Goal: Task Accomplishment & Management: Complete application form

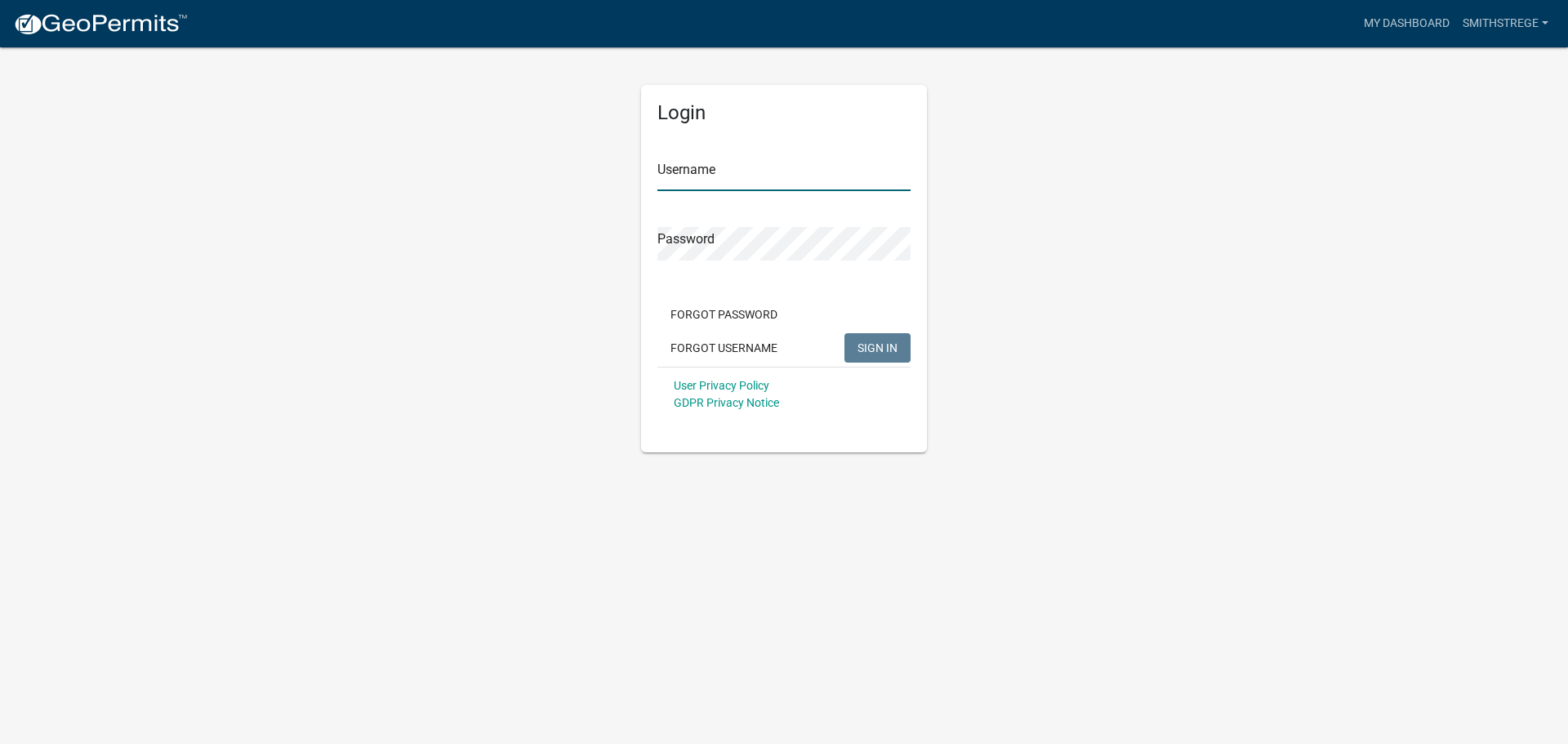
type input "Smithstrege"
click at [883, 337] on button "SIGN IN" at bounding box center [877, 348] width 66 height 29
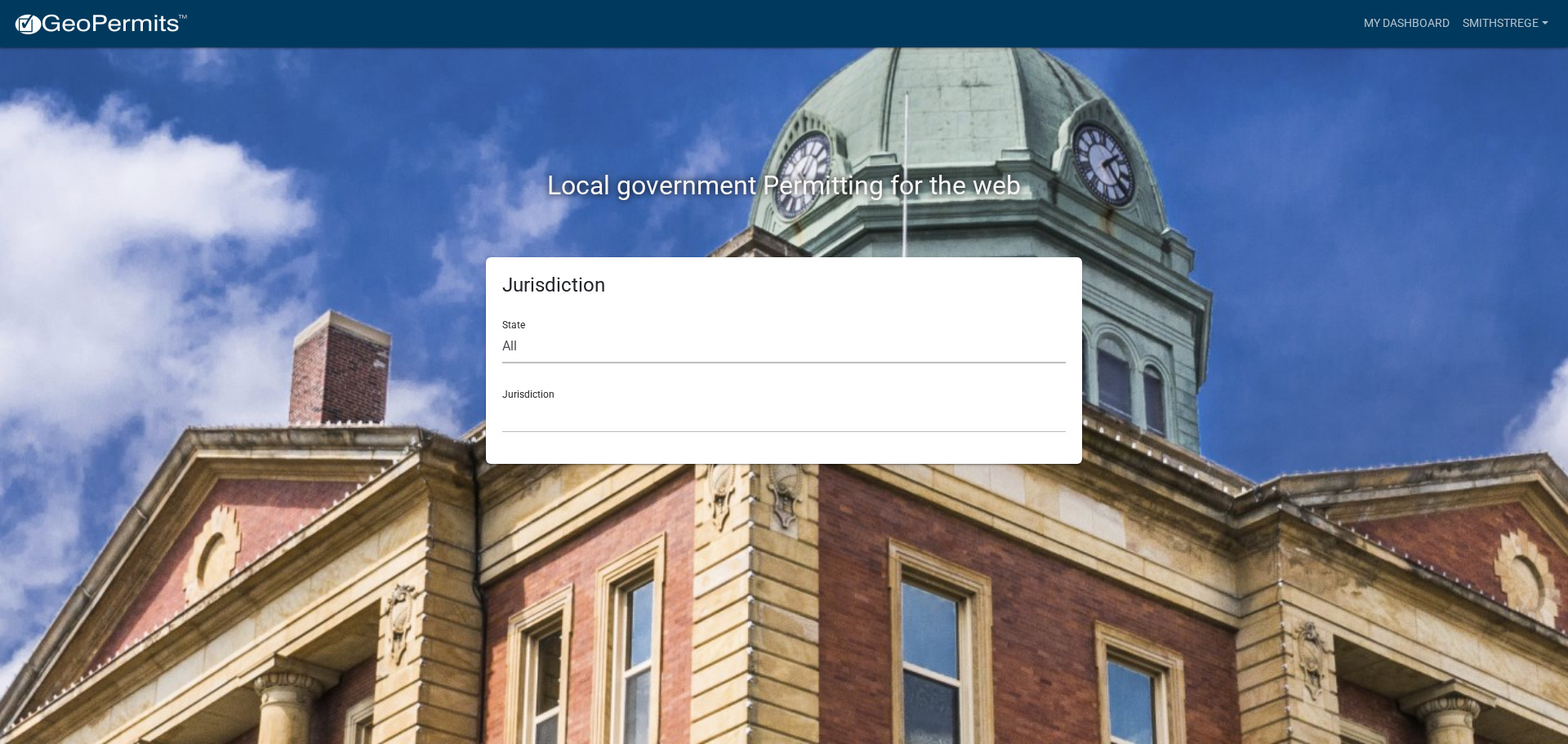
click at [592, 352] on select "All [US_STATE] [US_STATE] [US_STATE] [US_STATE] [US_STATE] [US_STATE] [US_STATE…" at bounding box center [784, 347] width 563 height 34
select select "[US_STATE]"
click at [502, 330] on select "All [US_STATE] [US_STATE] [US_STATE] [US_STATE] [US_STATE] [US_STATE] [US_STATE…" at bounding box center [784, 347] width 563 height 34
click at [563, 417] on select "[GEOGRAPHIC_DATA], [US_STATE] [GEOGRAPHIC_DATA], [US_STATE] [GEOGRAPHIC_DATA], …" at bounding box center [784, 416] width 563 height 34
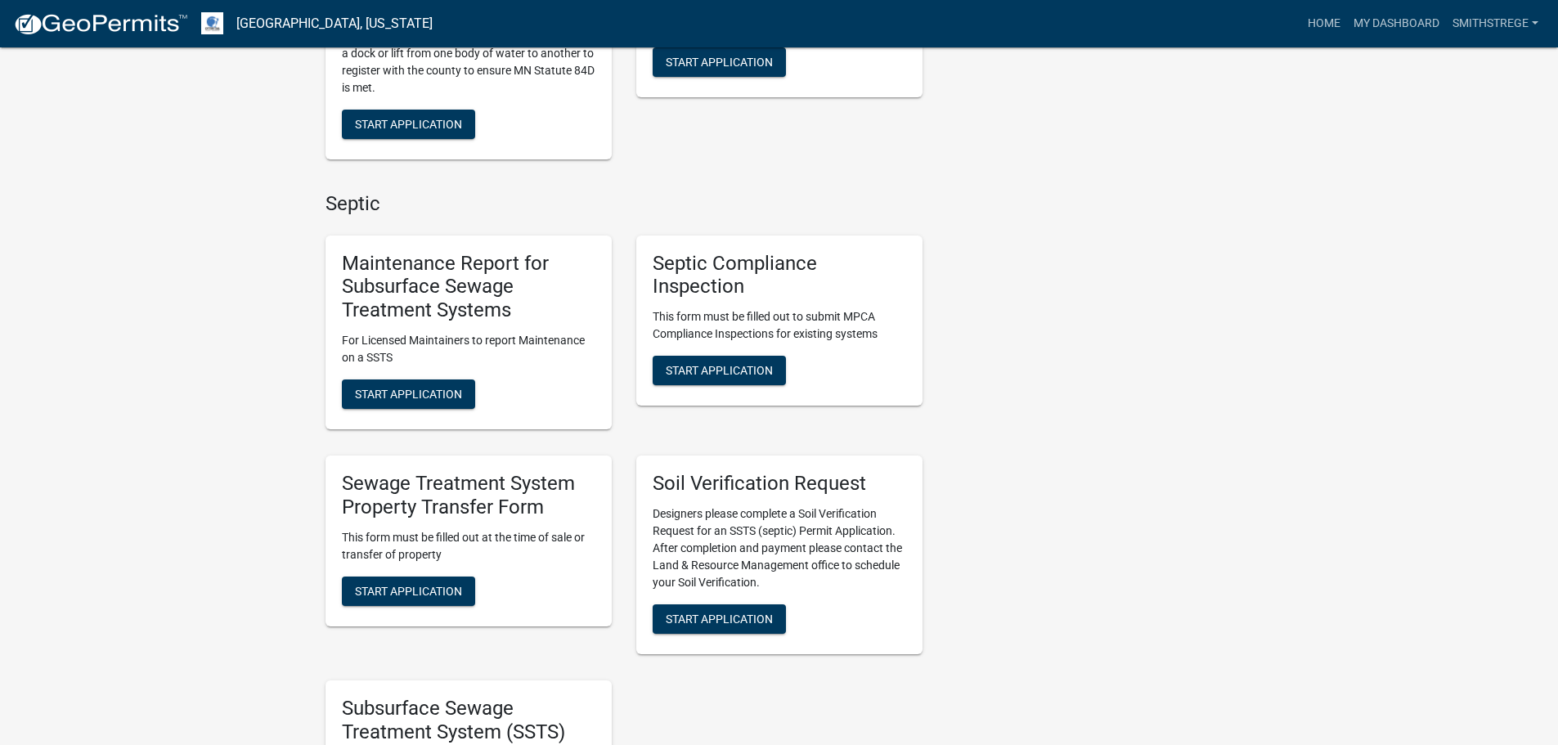
scroll to position [572, 0]
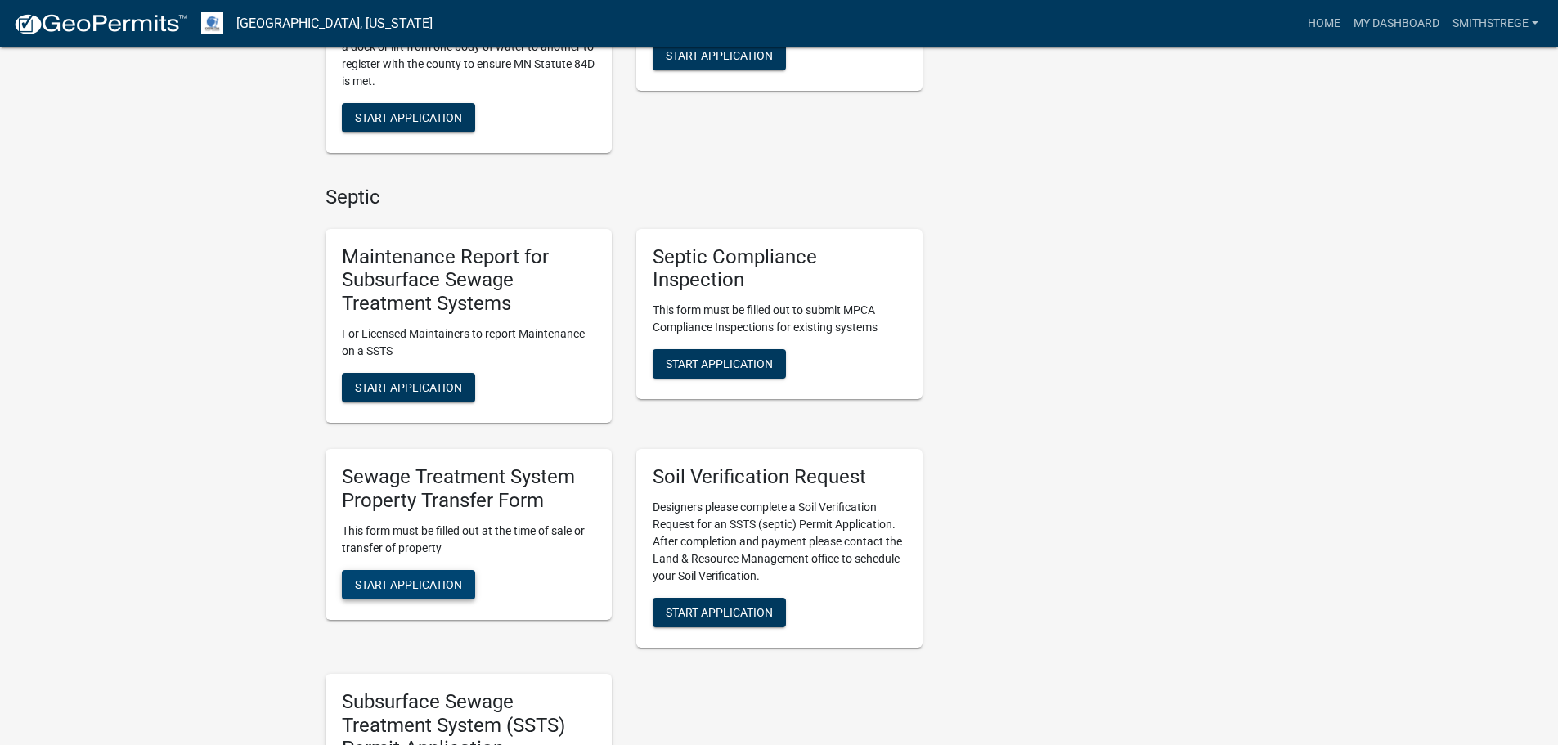
click at [460, 577] on span "Start Application" at bounding box center [408, 583] width 107 height 13
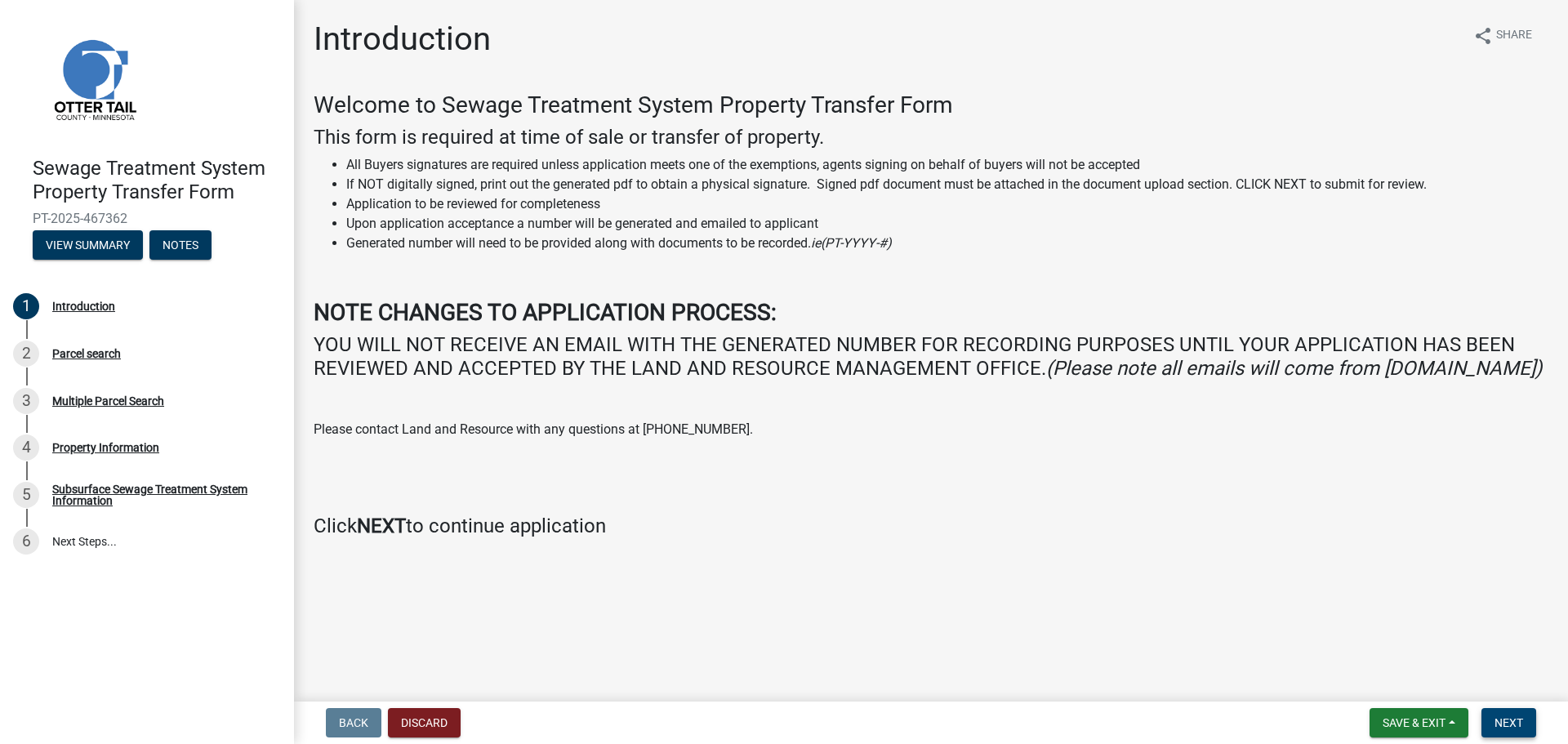
click at [1532, 715] on button "Next" at bounding box center [1508, 722] width 55 height 29
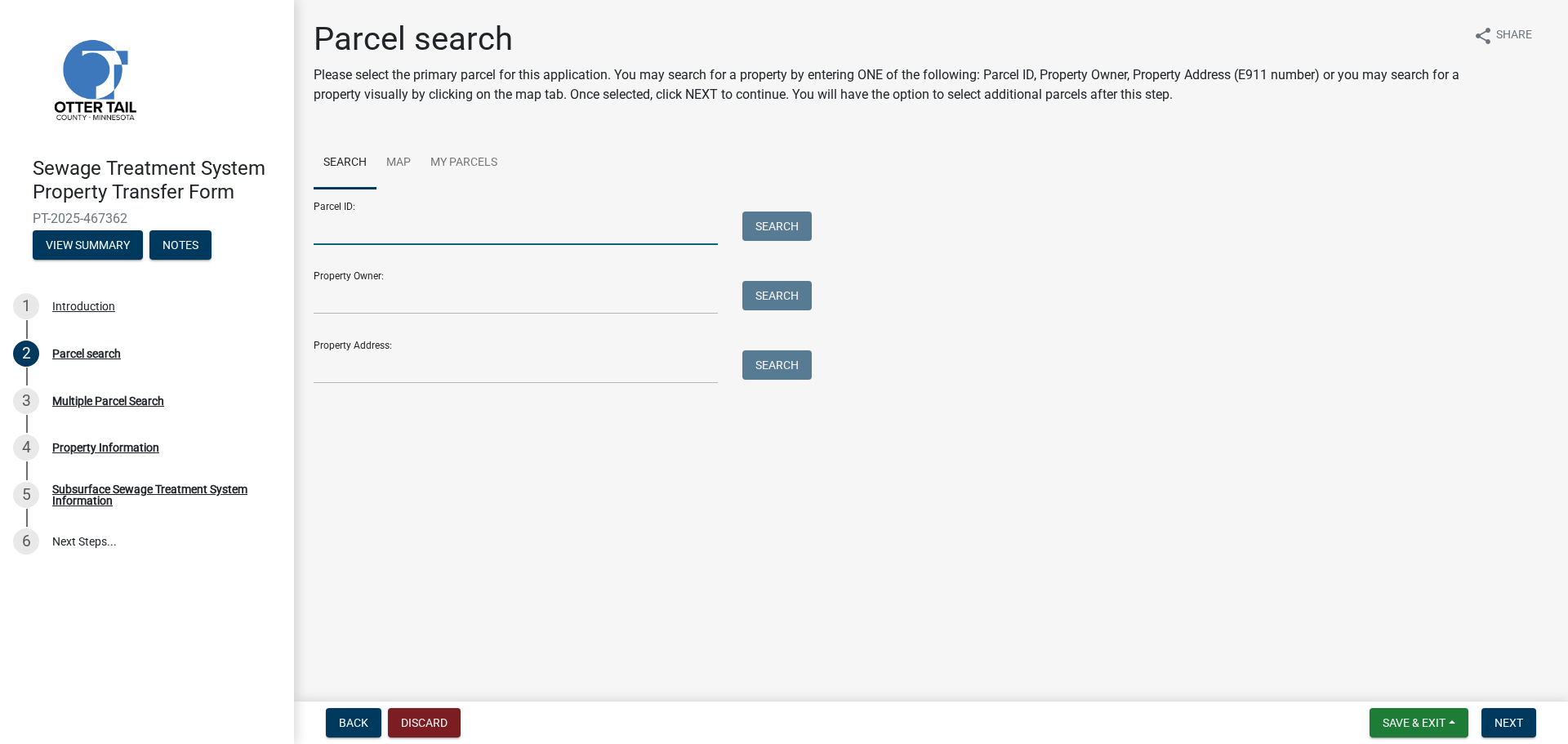
drag, startPoint x: 366, startPoint y: 234, endPoint x: 390, endPoint y: 240, distance: 24.7
click at [366, 234] on input "Parcel ID:" at bounding box center [515, 229] width 404 height 34
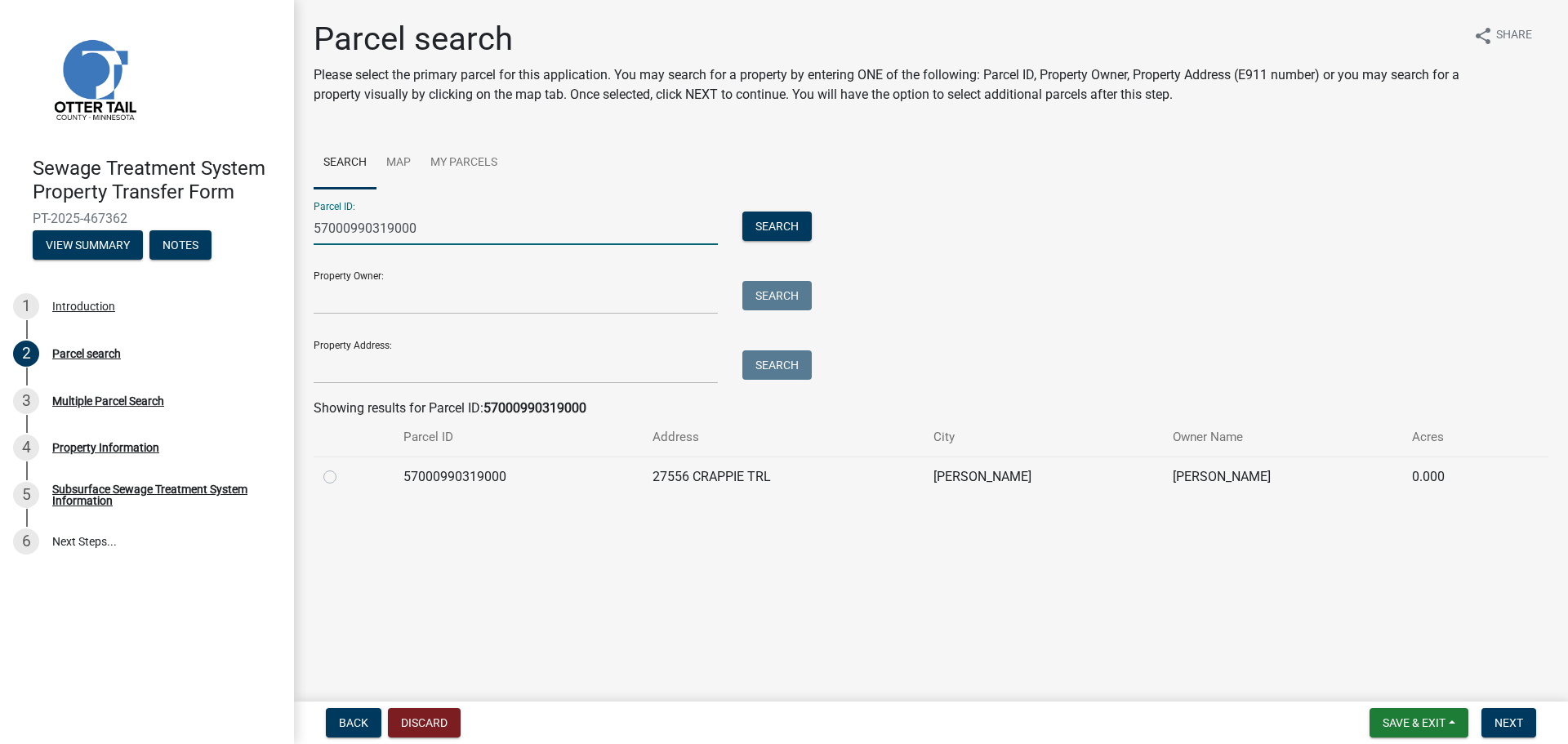
type input "57000990319000"
click at [436, 467] on td "57000990319000" at bounding box center [517, 476] width 249 height 40
click at [329, 483] on div at bounding box center [354, 477] width 61 height 20
click at [327, 484] on div at bounding box center [354, 477] width 61 height 20
click at [343, 467] on label at bounding box center [343, 467] width 0 height 0
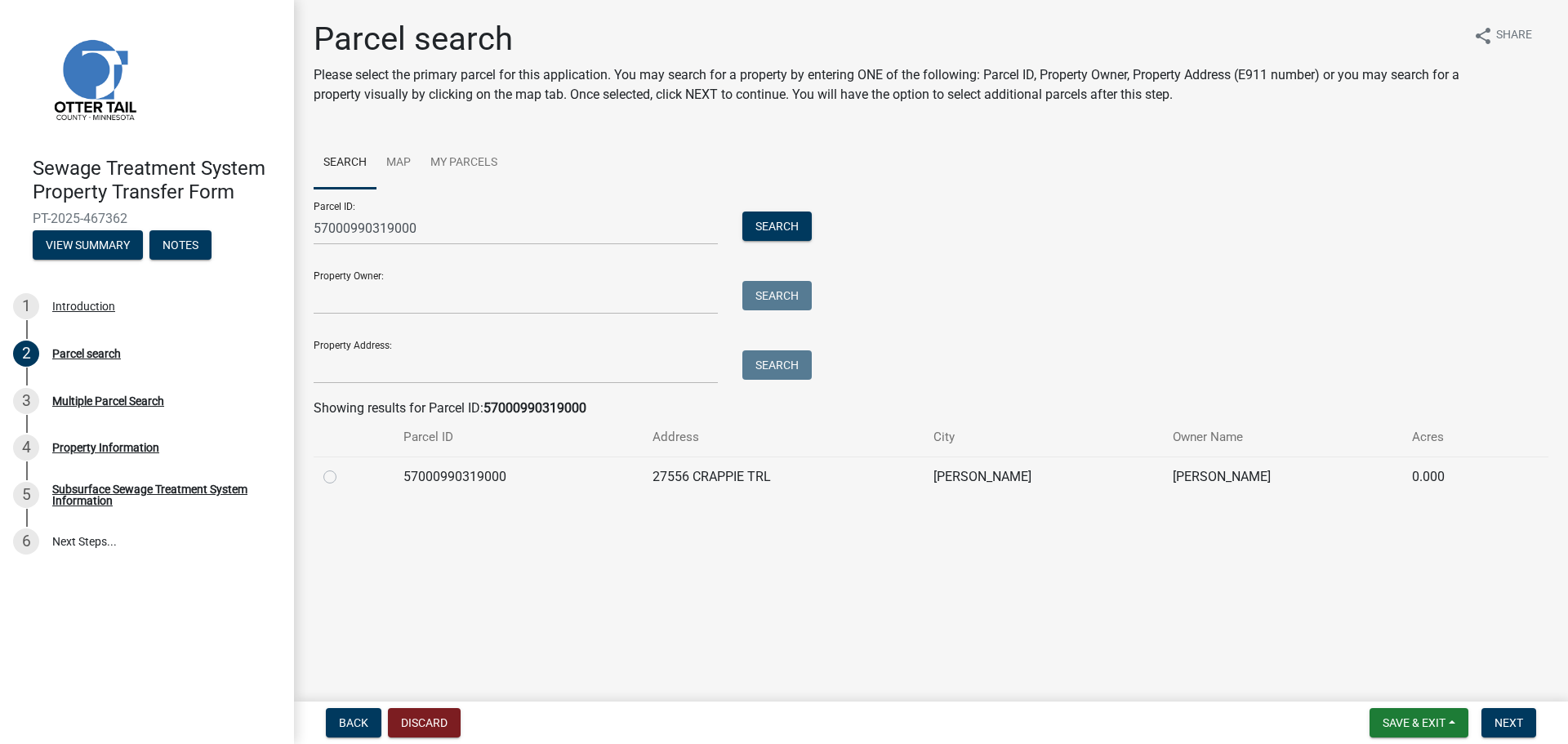
click at [343, 474] on input "radio" at bounding box center [348, 472] width 11 height 11
radio input "true"
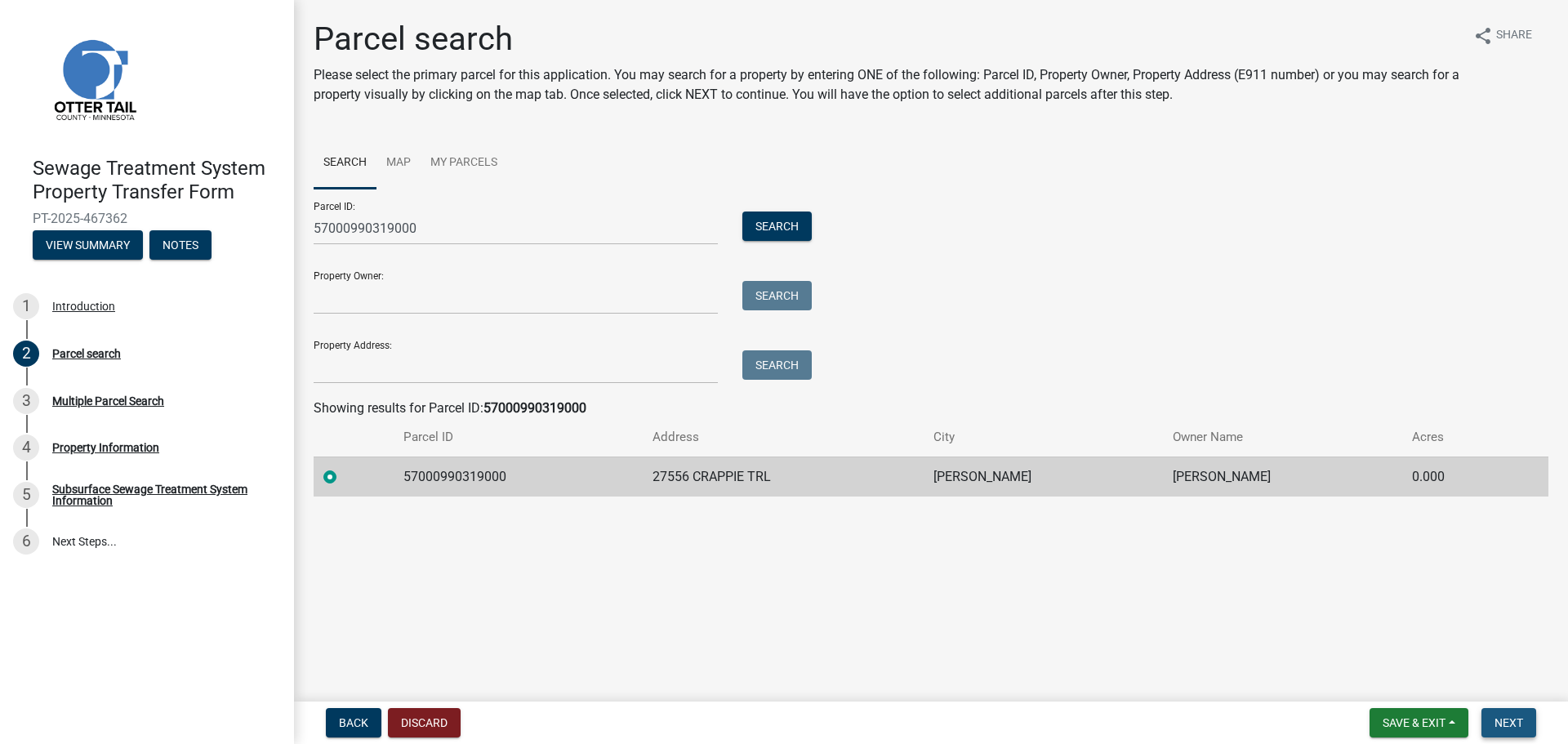
click at [1495, 718] on span "Next" at bounding box center [1508, 722] width 29 height 13
click at [1507, 717] on span "Next" at bounding box center [1508, 722] width 29 height 13
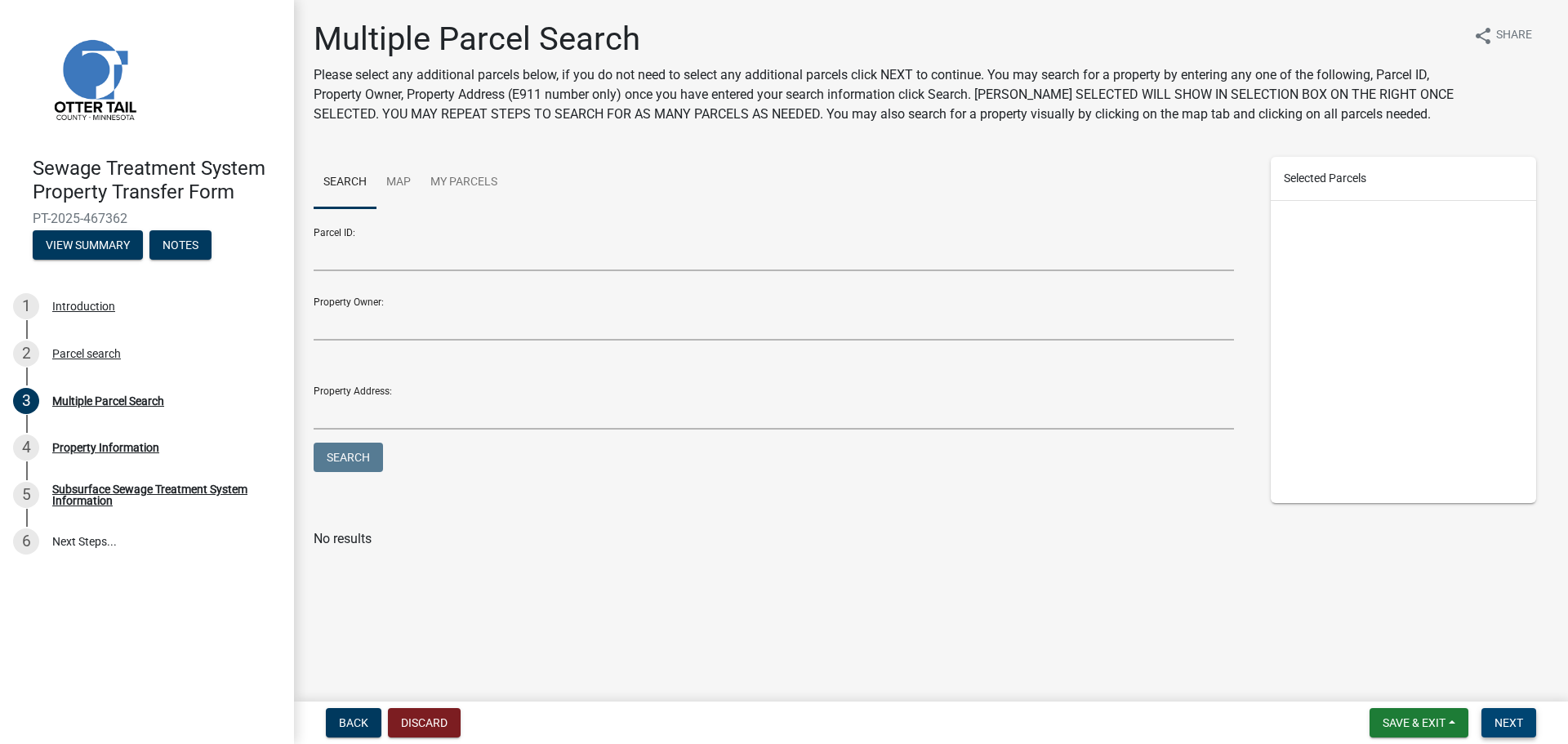
click at [1516, 719] on span "Next" at bounding box center [1508, 722] width 29 height 13
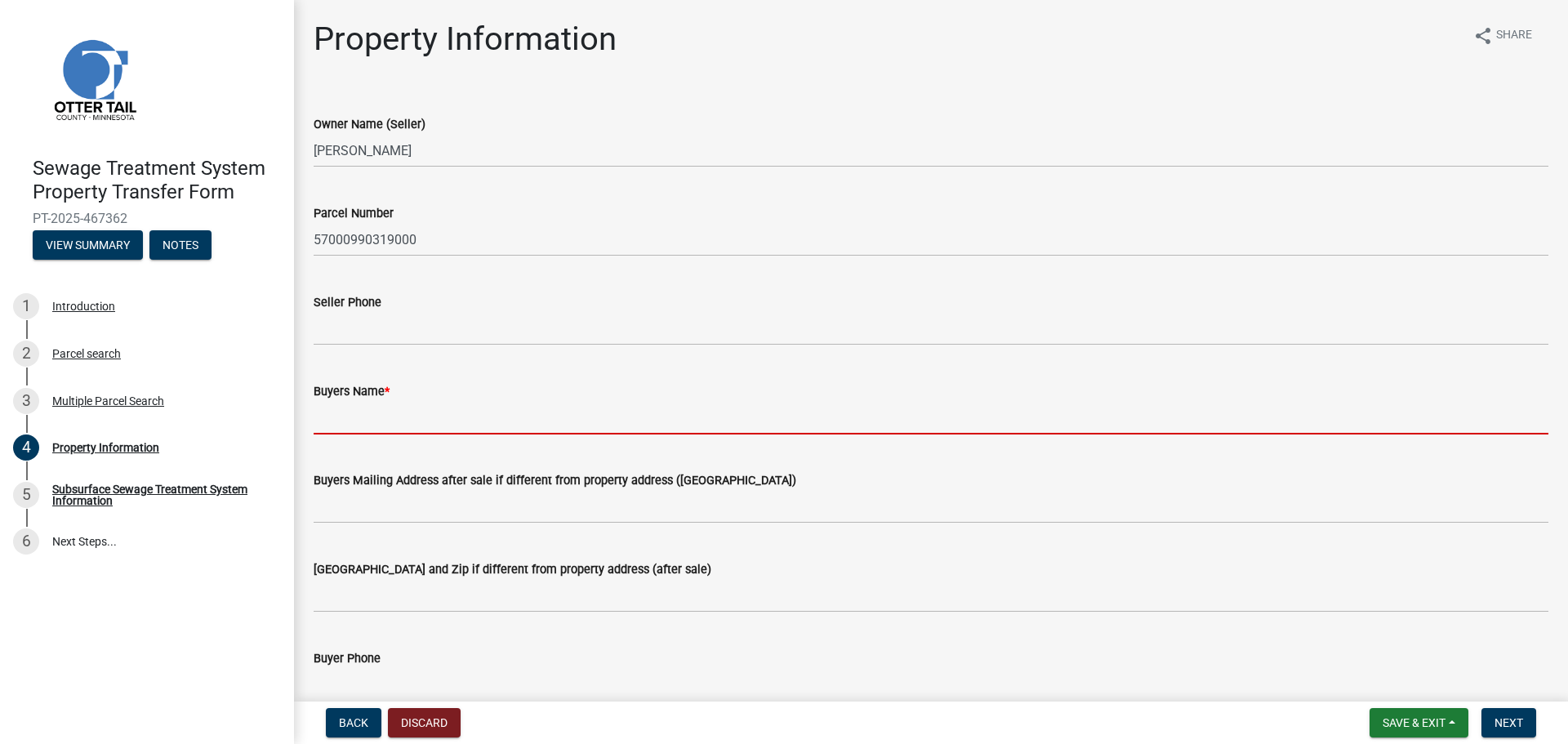
click at [402, 416] on input "Buyers Name *" at bounding box center [931, 417] width 1234 height 34
type input "D"
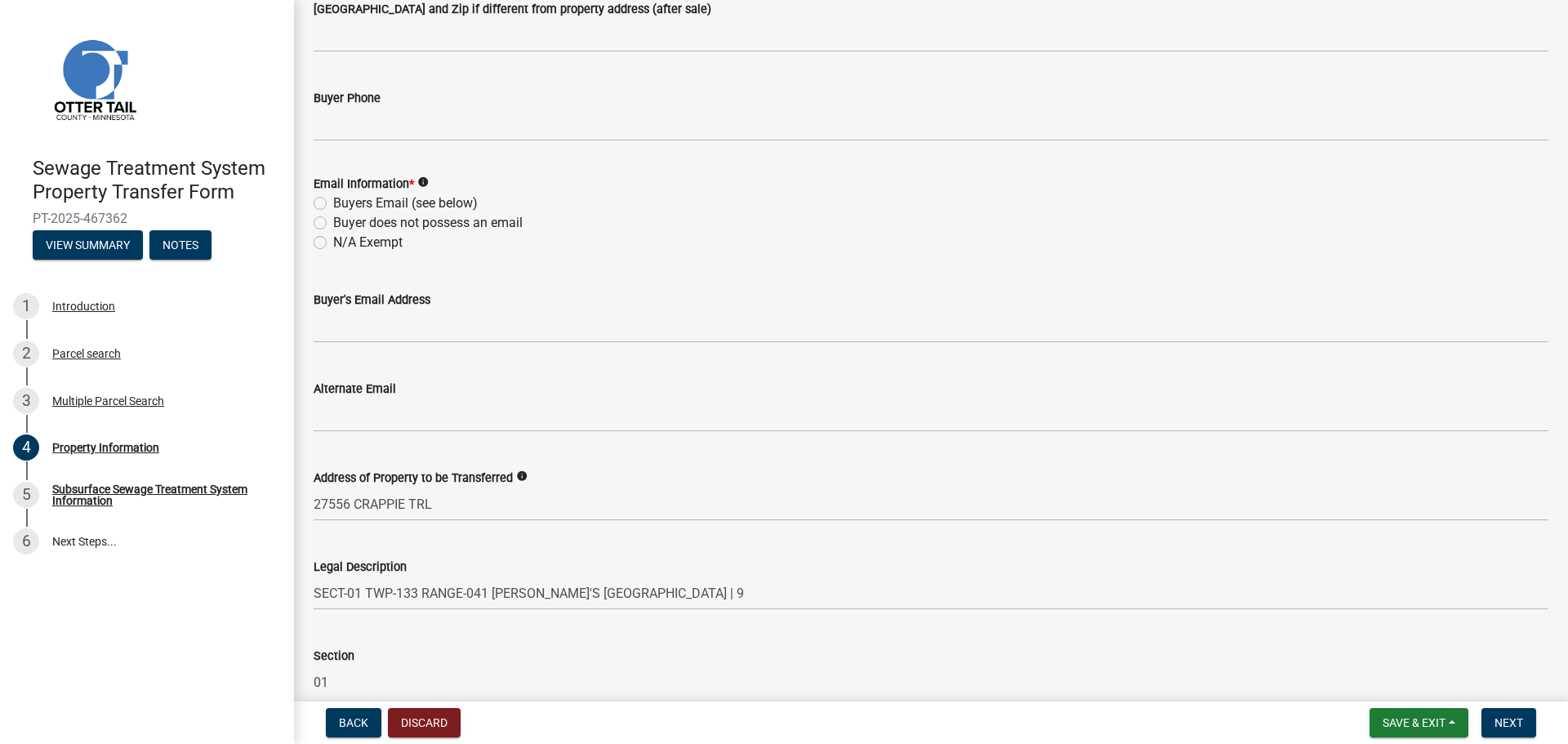
scroll to position [242, 0]
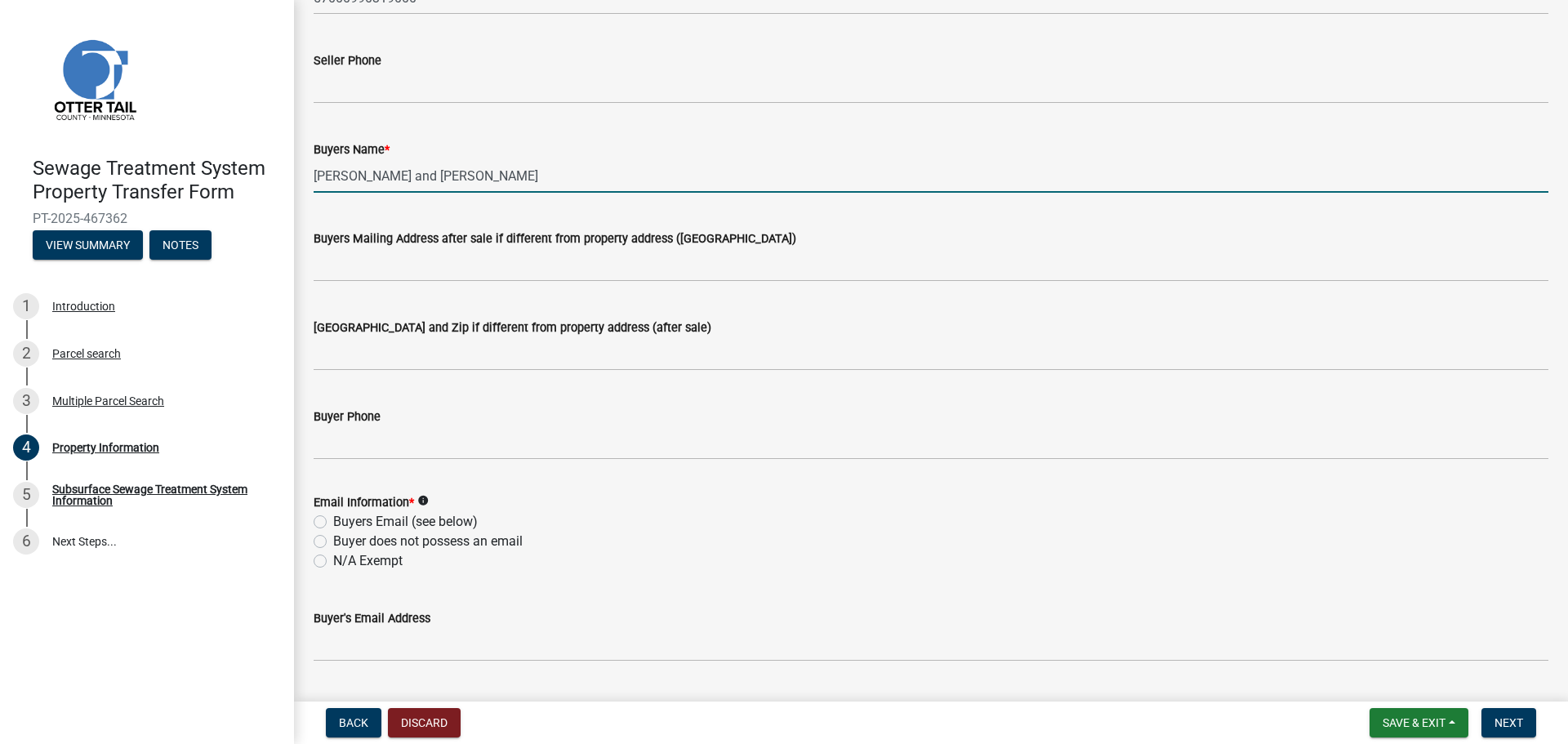
type input "Stacey Tobias and Courtney Tobias"
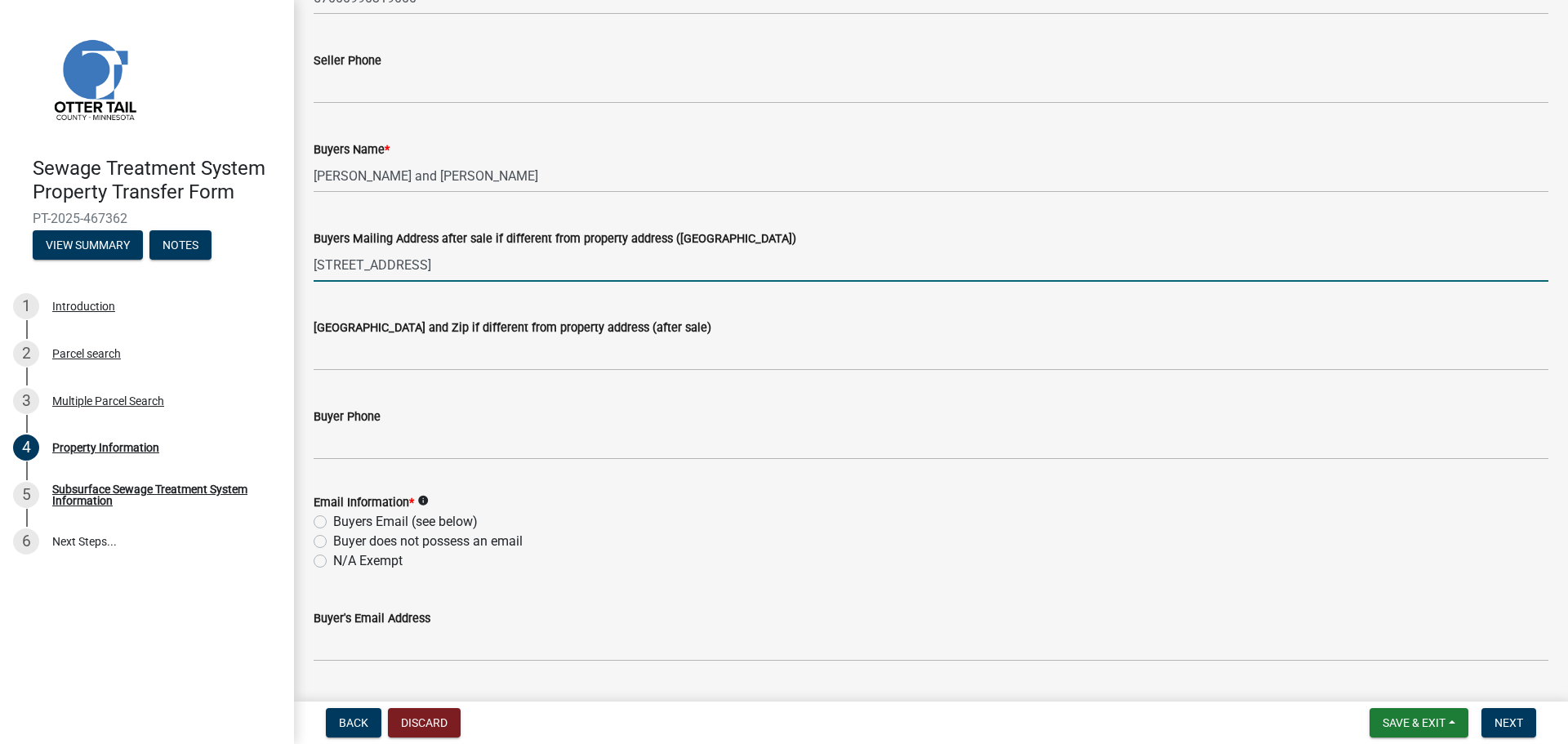
type input "401 11th Ave S"
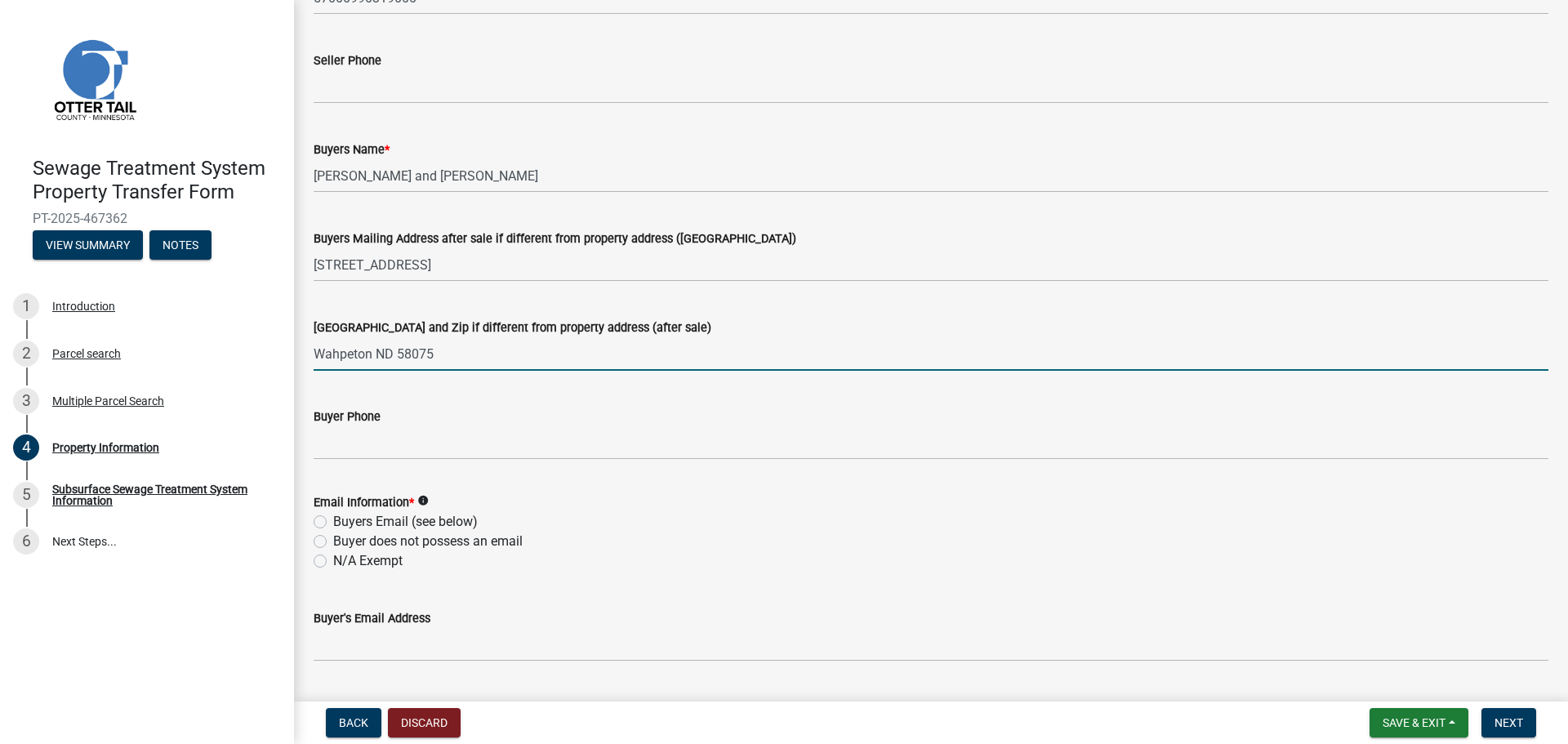
type input "Wahpeton ND 58075"
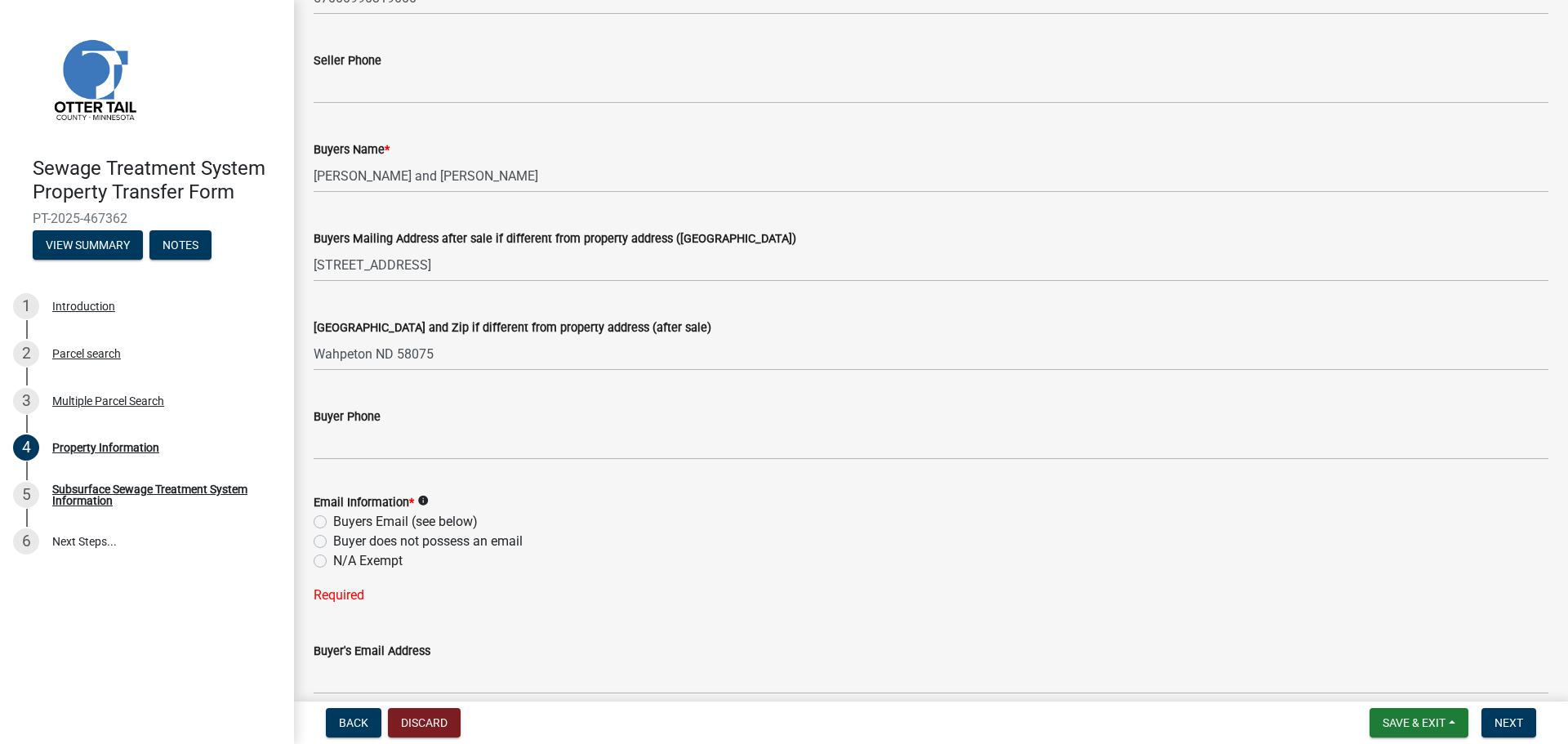
click at [337, 563] on label "N/A Exempt" at bounding box center [369, 561] width 70 height 20
click at [337, 562] on input "N/A Exempt" at bounding box center [339, 556] width 11 height 11
radio input "true"
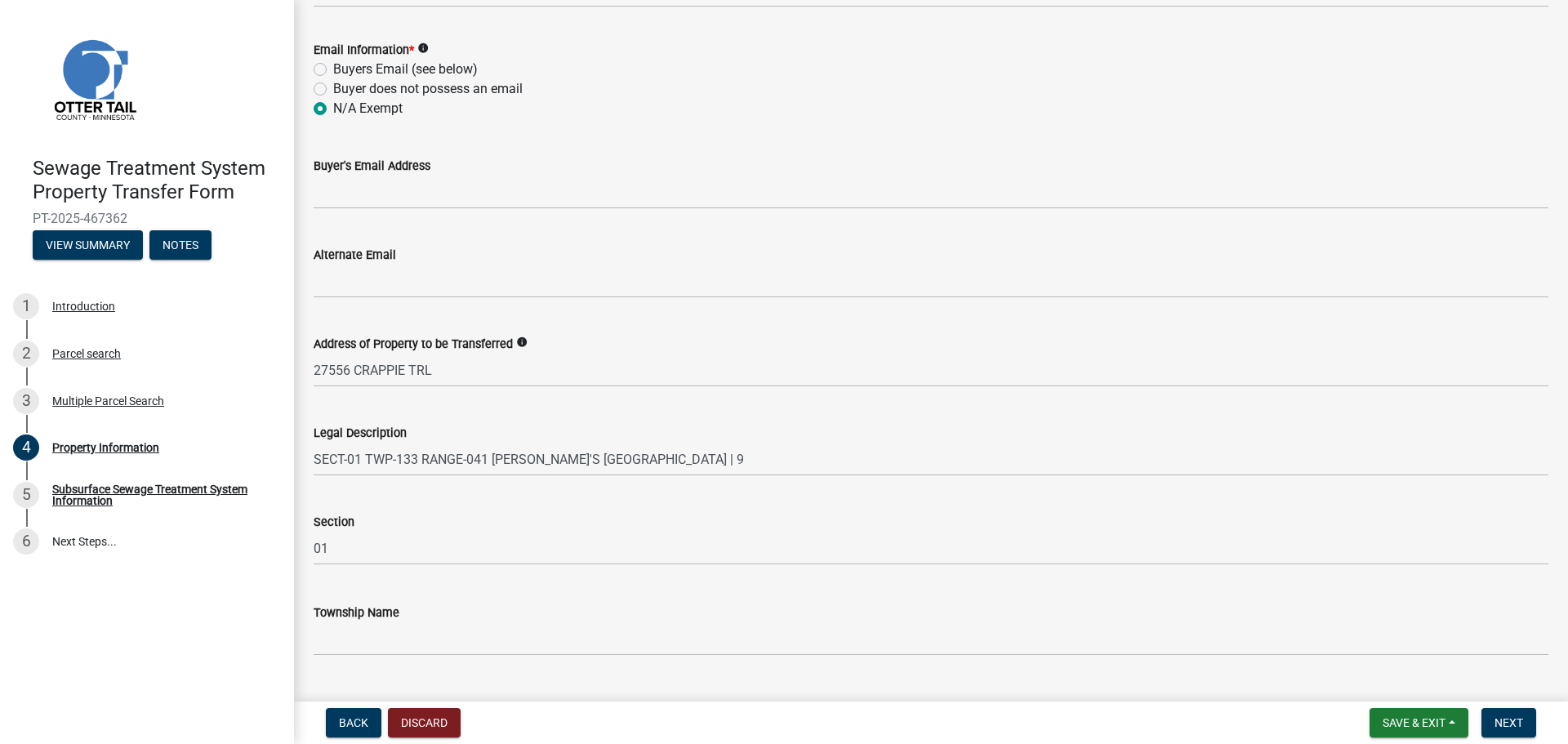
scroll to position [732, 0]
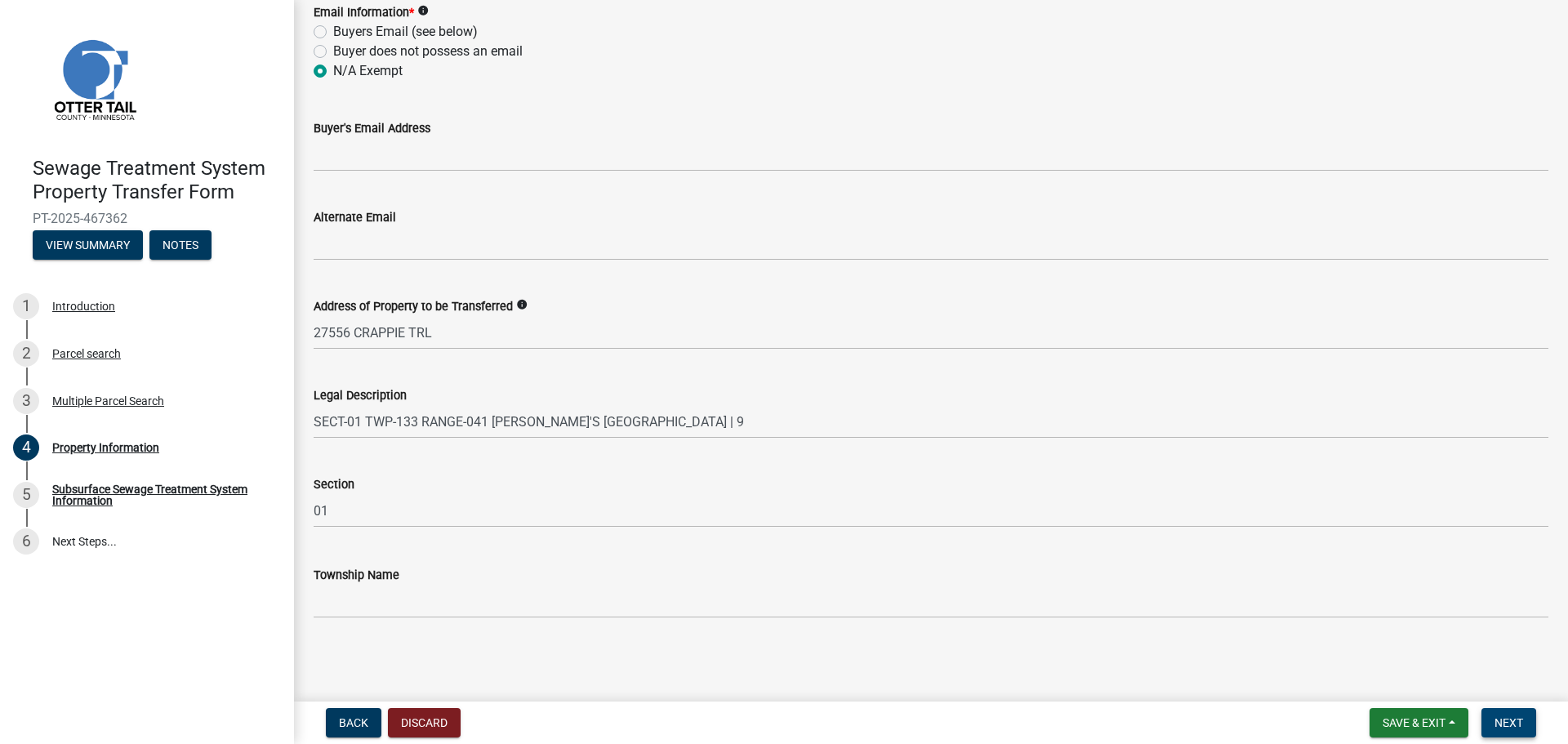
click at [1513, 719] on span "Next" at bounding box center [1508, 722] width 29 height 13
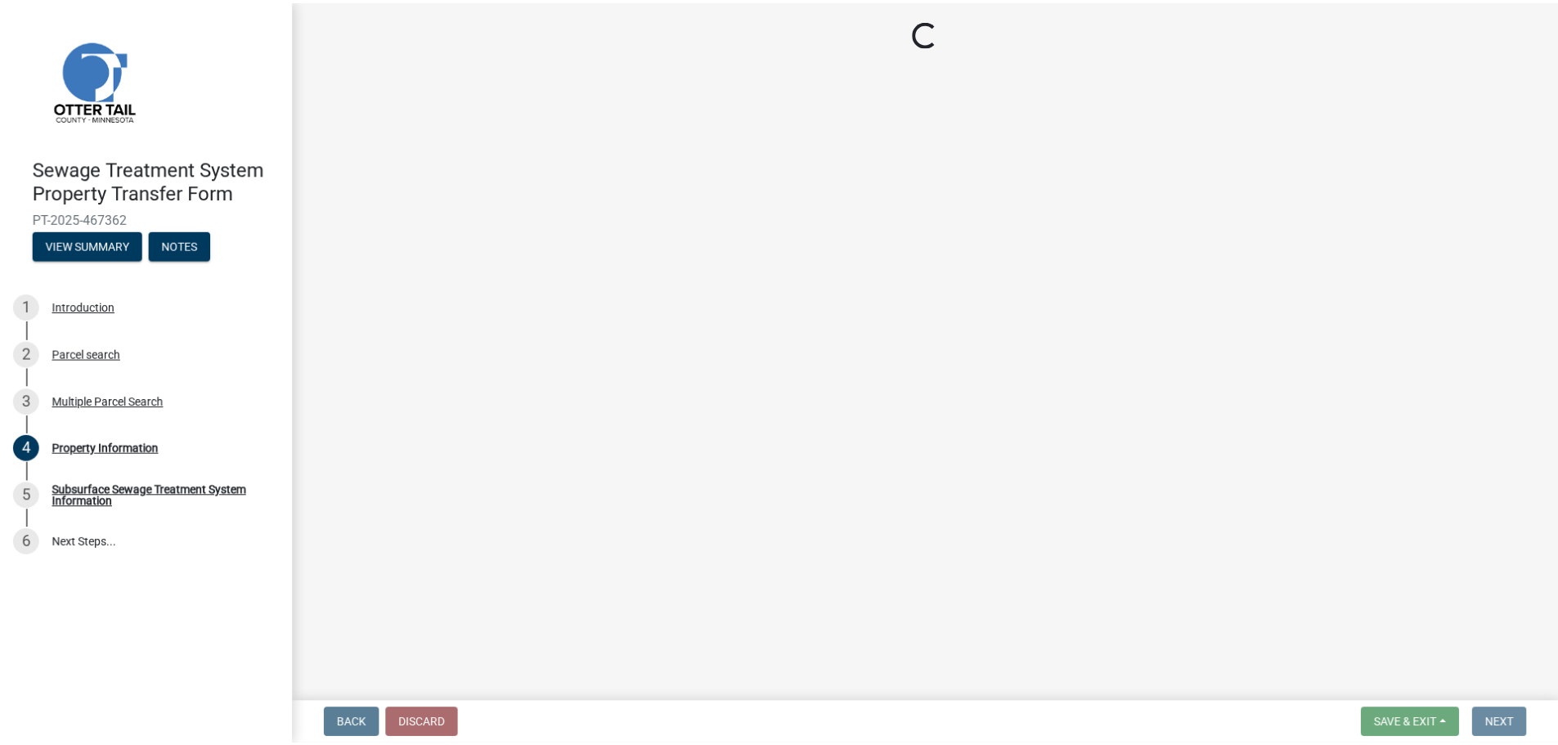
scroll to position [0, 0]
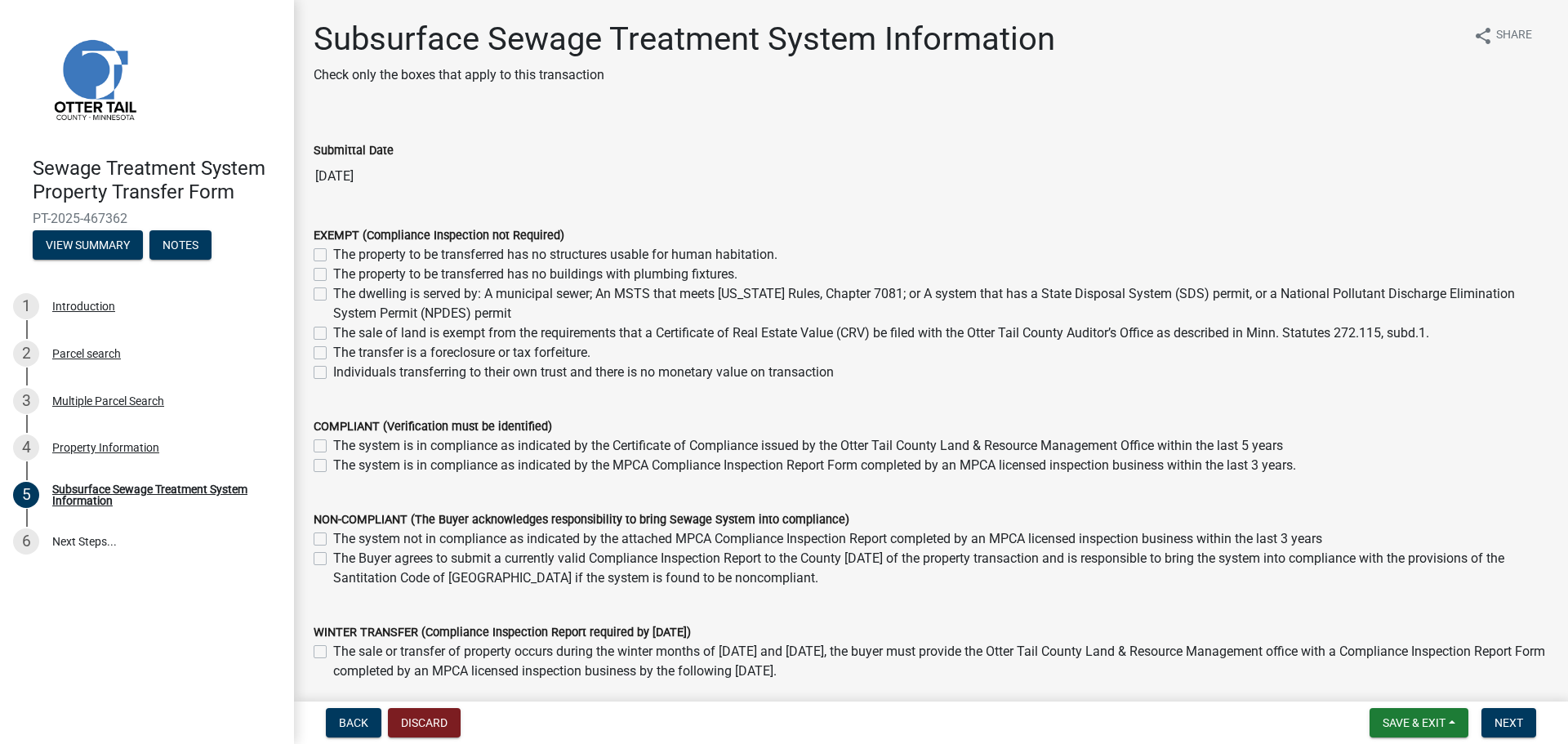
click at [334, 331] on label "The sale of land is exempt from the requirements that a Certificate of Real Est…" at bounding box center [881, 334] width 1096 height 20
click at [334, 331] on input "The sale of land is exempt from the requirements that a Certificate of Real Est…" at bounding box center [339, 329] width 11 height 11
checkbox input "true"
checkbox input "false"
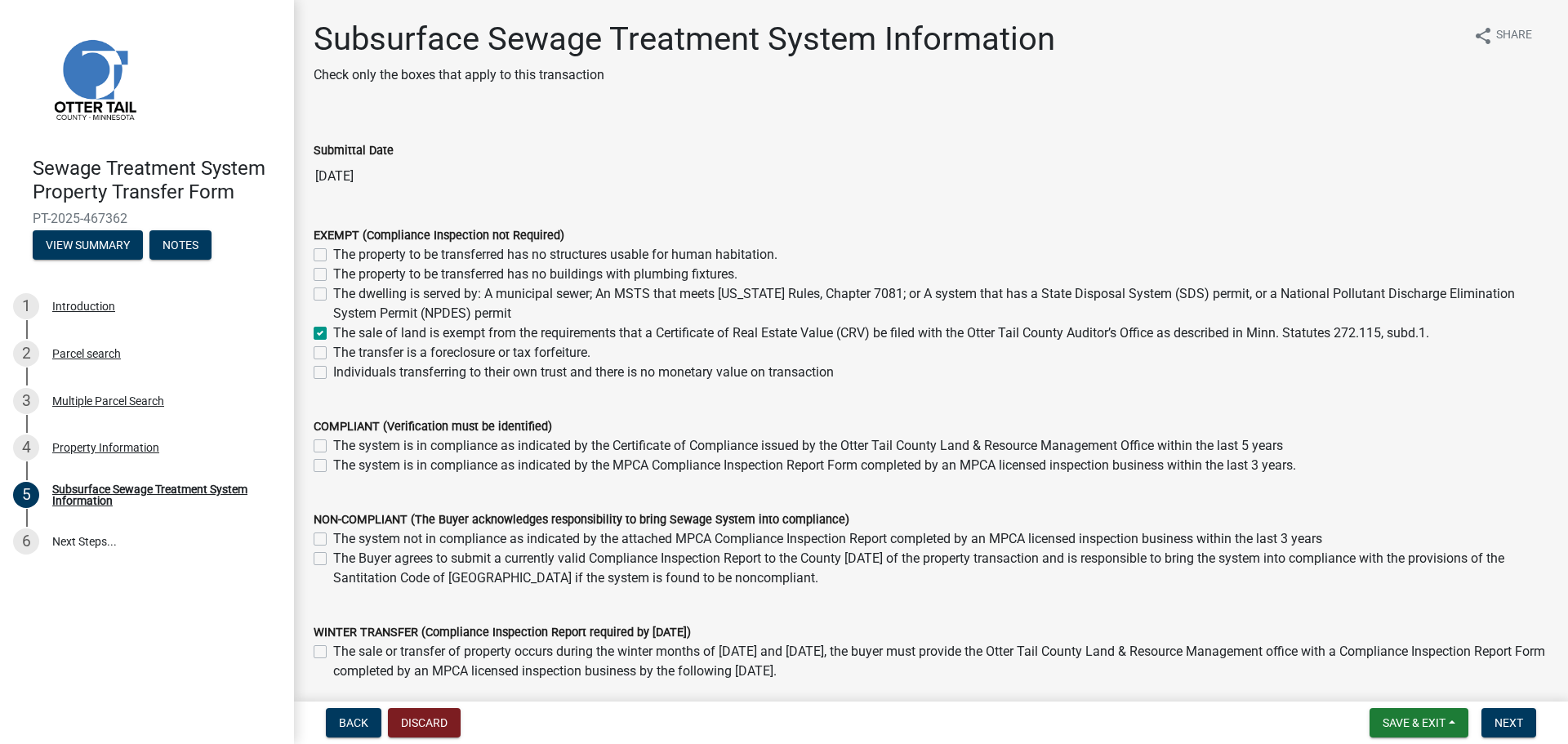
checkbox input "false"
checkbox input "true"
checkbox input "false"
click at [1494, 714] on button "Next" at bounding box center [1508, 722] width 55 height 29
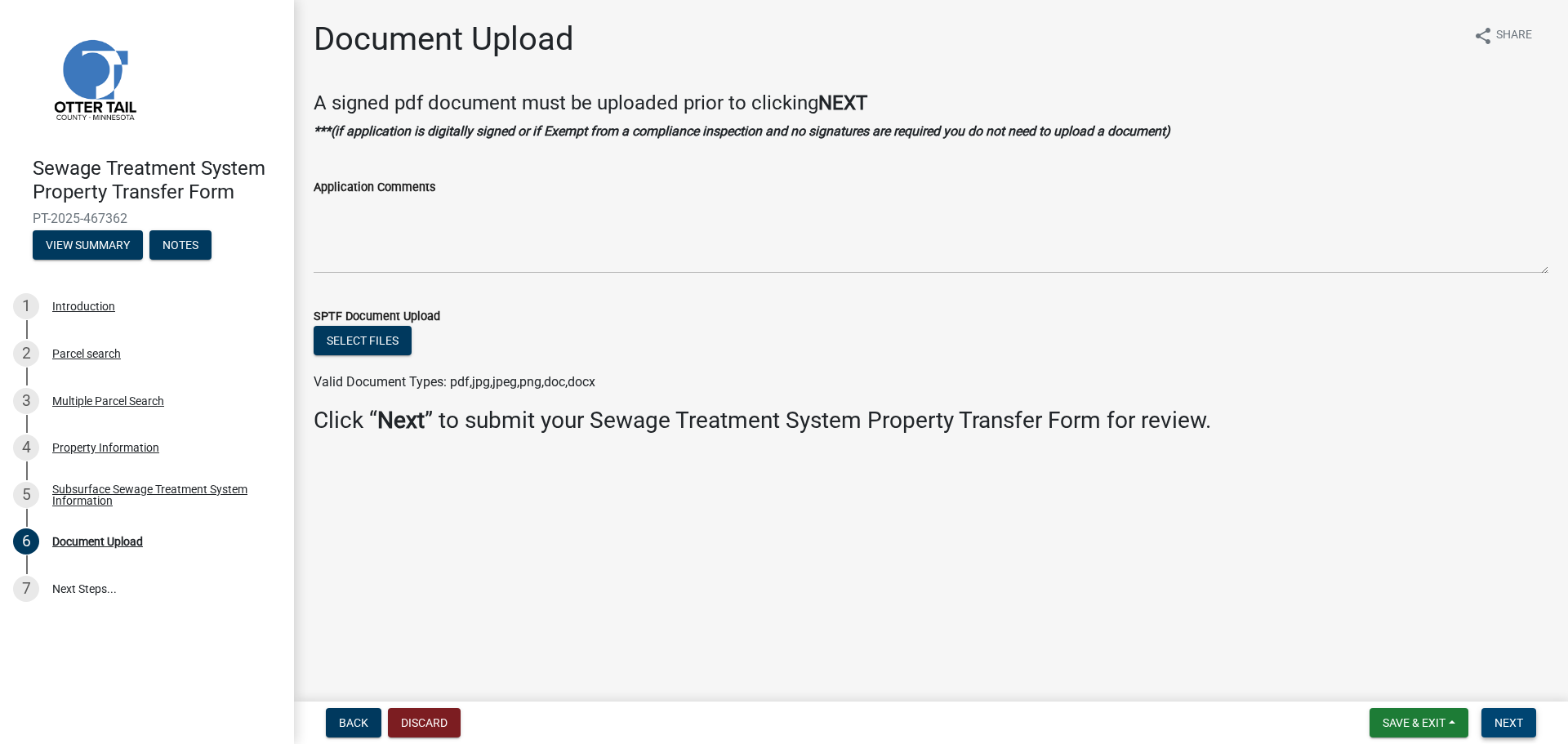
click at [1509, 719] on span "Next" at bounding box center [1508, 722] width 29 height 13
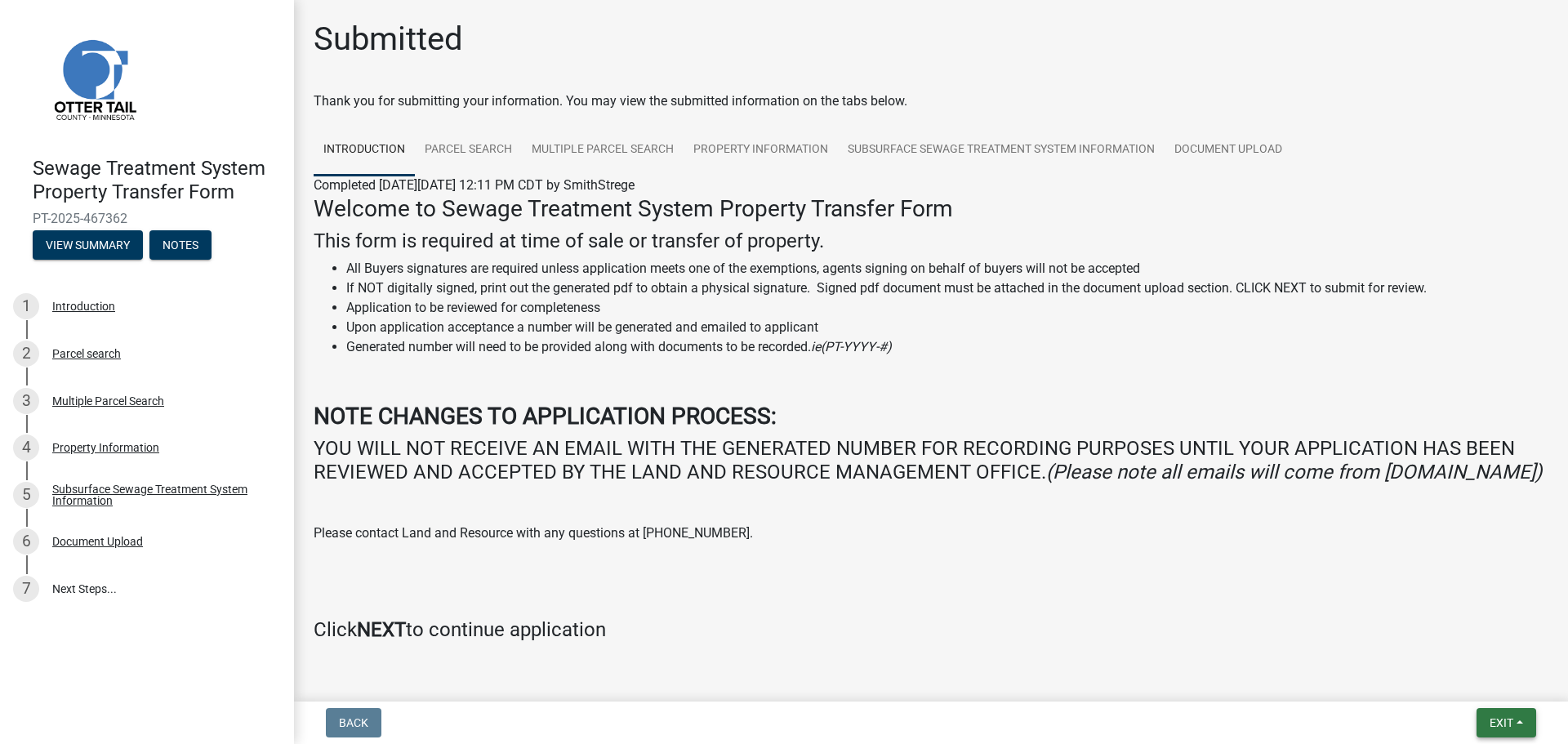
click at [1510, 719] on span "Exit" at bounding box center [1501, 722] width 24 height 13
click at [1511, 719] on span "Exit" at bounding box center [1501, 722] width 24 height 13
click at [1461, 669] on button "Save & Exit" at bounding box center [1470, 679] width 131 height 39
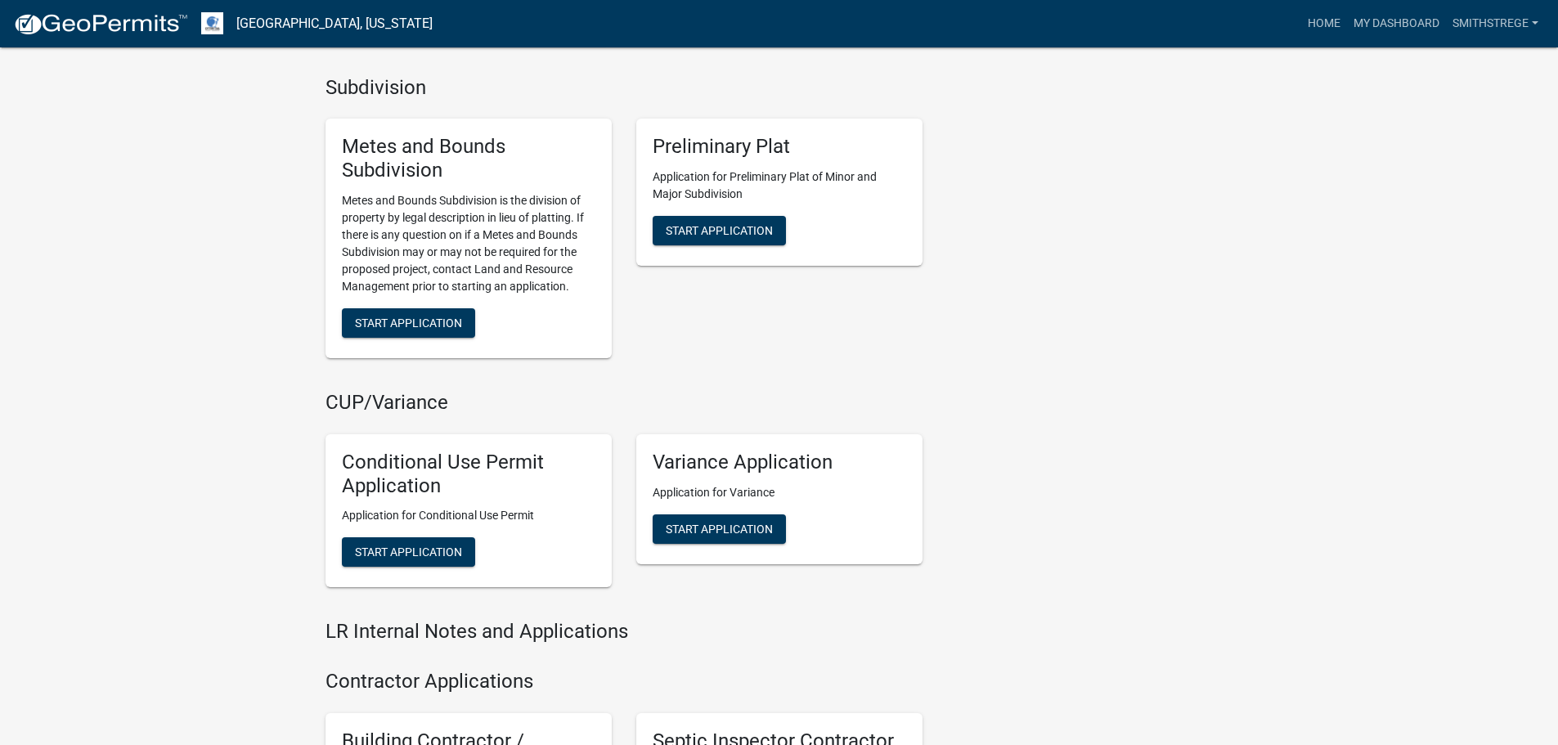
scroll to position [1752, 0]
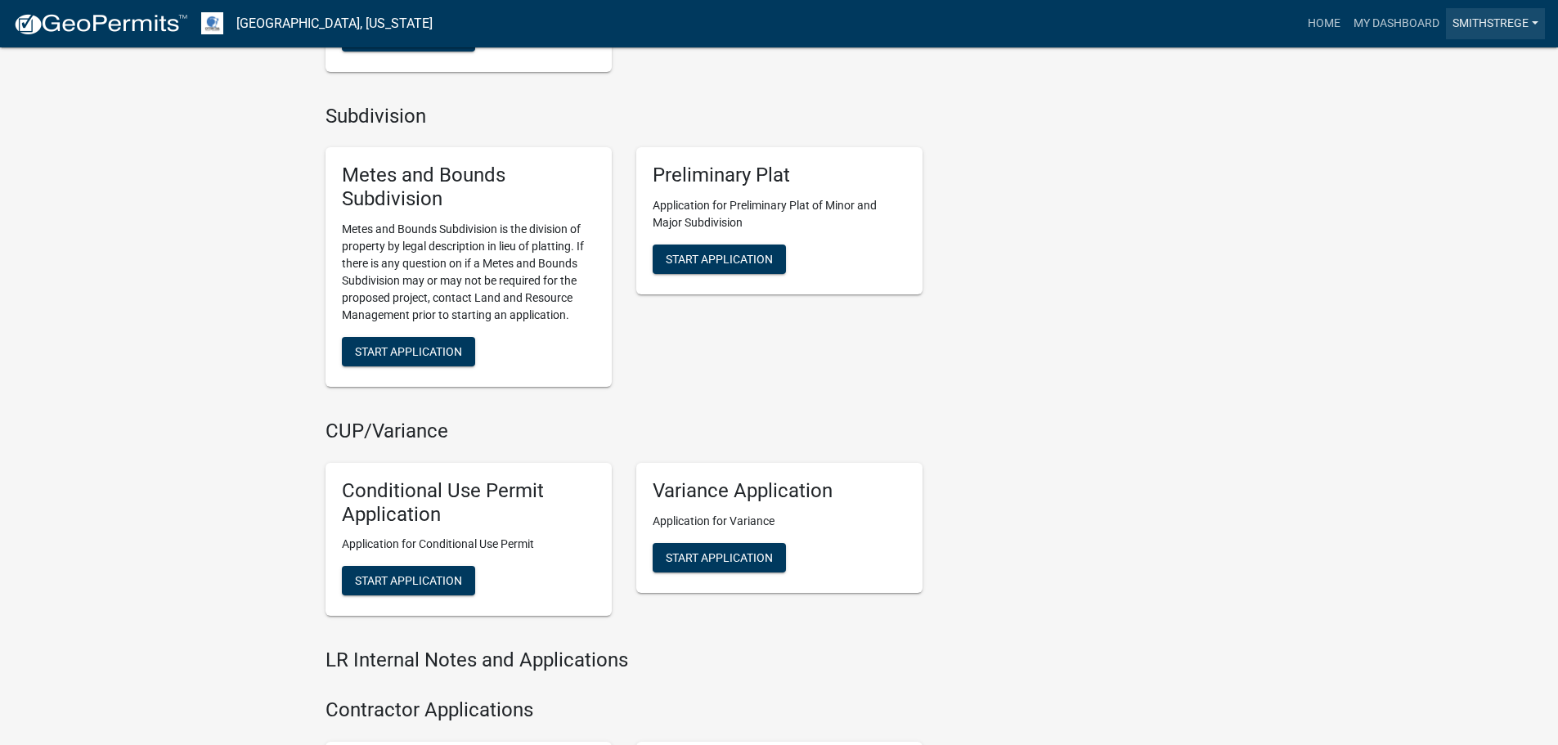
click at [1520, 26] on link "SmithStrege" at bounding box center [1495, 23] width 99 height 31
click at [1460, 123] on link "Logout" at bounding box center [1479, 120] width 131 height 39
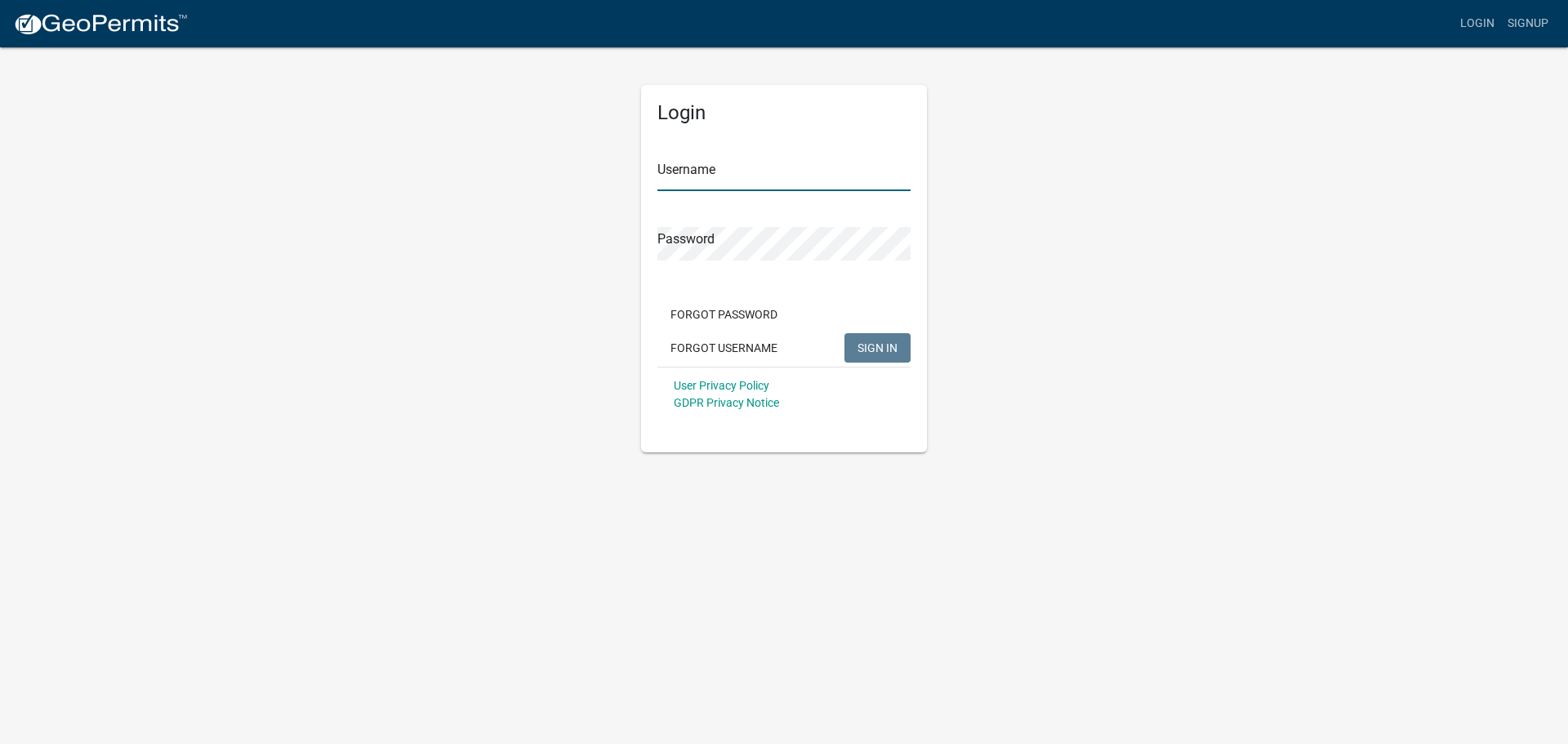
type input "Smithstrege"
click at [889, 348] on span "SIGN IN" at bounding box center [878, 347] width 40 height 13
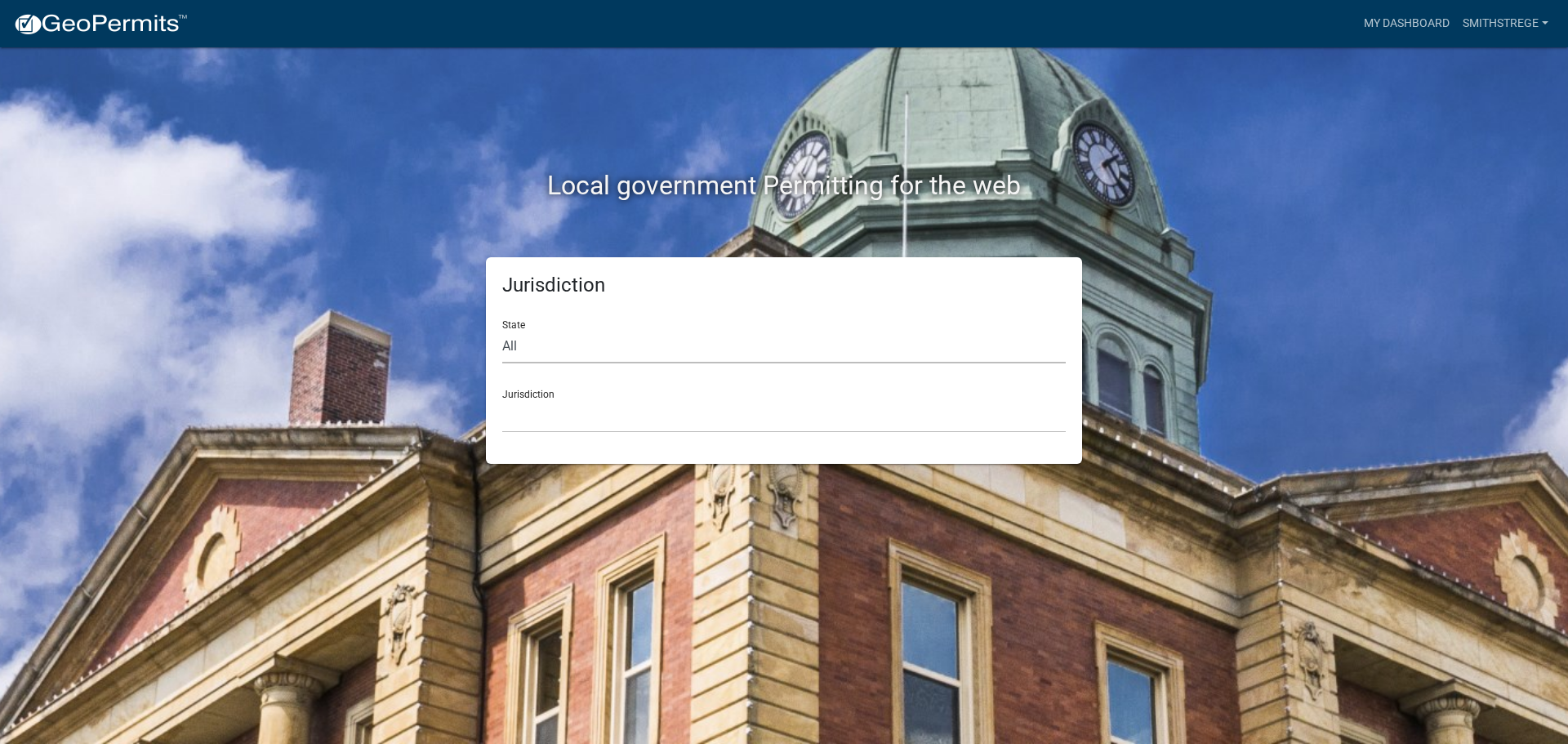
click at [704, 333] on select "All [US_STATE] [US_STATE] [US_STATE] [US_STATE] [US_STATE] [US_STATE] [US_STATE…" at bounding box center [784, 347] width 563 height 34
select select "[US_STATE]"
click at [502, 330] on select "All [US_STATE] [US_STATE] [US_STATE] [US_STATE] [US_STATE] [US_STATE] [US_STATE…" at bounding box center [784, 347] width 563 height 34
drag, startPoint x: 585, startPoint y: 403, endPoint x: 616, endPoint y: 420, distance: 35.4
click at [585, 403] on select "[GEOGRAPHIC_DATA], [US_STATE] [GEOGRAPHIC_DATA], [US_STATE] [GEOGRAPHIC_DATA], …" at bounding box center [784, 416] width 563 height 34
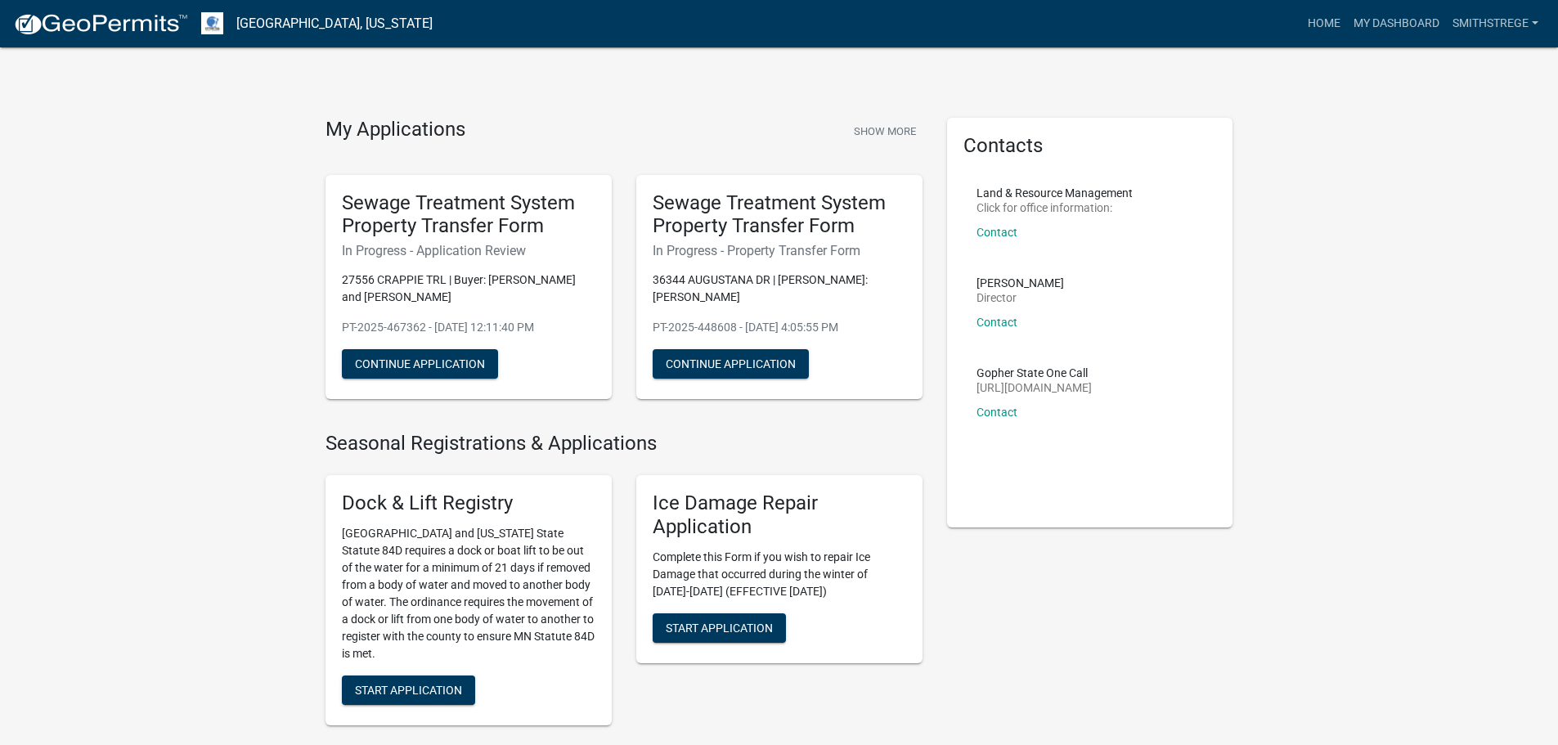
click at [105, 31] on img at bounding box center [100, 24] width 175 height 25
